Goal: Information Seeking & Learning: Understand process/instructions

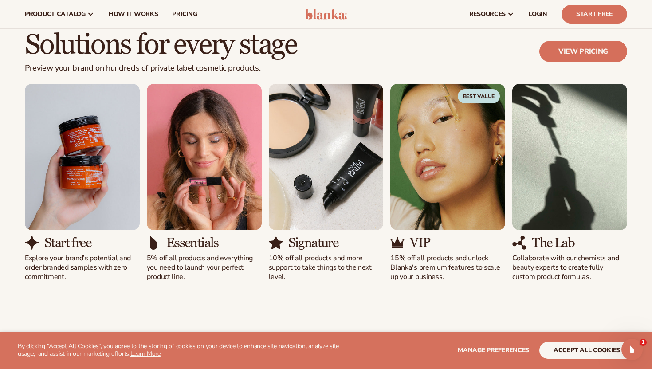
scroll to position [762, 0]
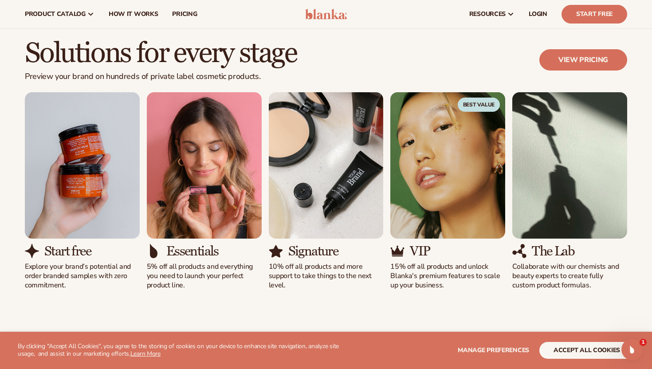
click at [559, 198] on img "5 / 5" at bounding box center [569, 165] width 115 height 146
click at [527, 134] on img "5 / 5" at bounding box center [569, 165] width 115 height 146
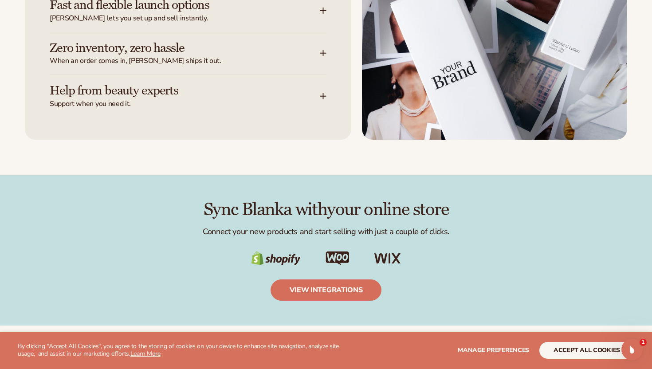
scroll to position [1304, 0]
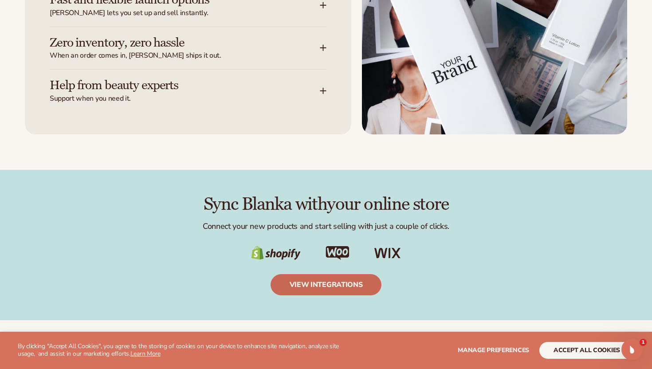
click at [326, 287] on link "view integrations" at bounding box center [326, 284] width 111 height 21
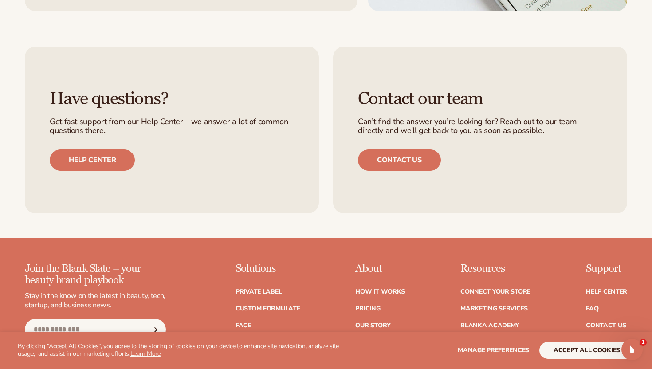
scroll to position [956, 0]
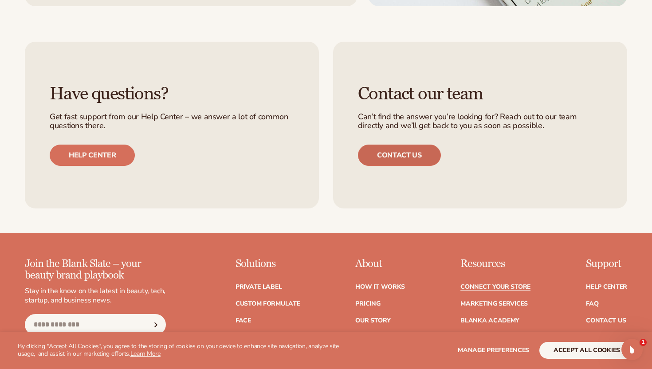
click at [393, 154] on link "Contact us" at bounding box center [399, 155] width 83 height 21
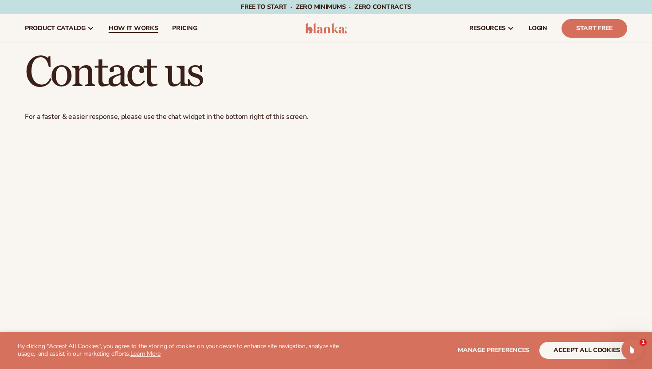
click at [114, 31] on span "How It Works" at bounding box center [134, 28] width 50 height 7
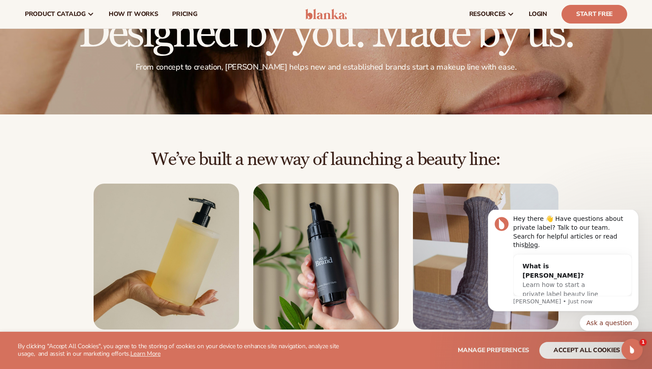
scroll to position [57, 0]
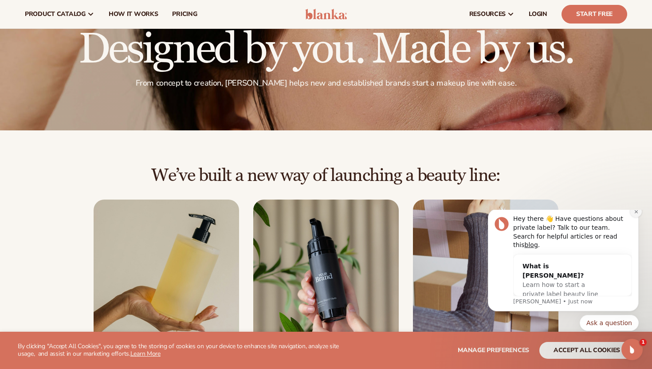
click at [636, 214] on icon "Dismiss notification" at bounding box center [636, 211] width 5 height 5
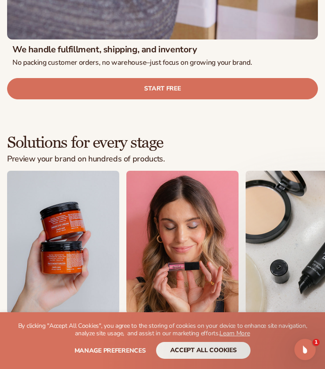
scroll to position [1377, 0]
